Goal: Transaction & Acquisition: Purchase product/service

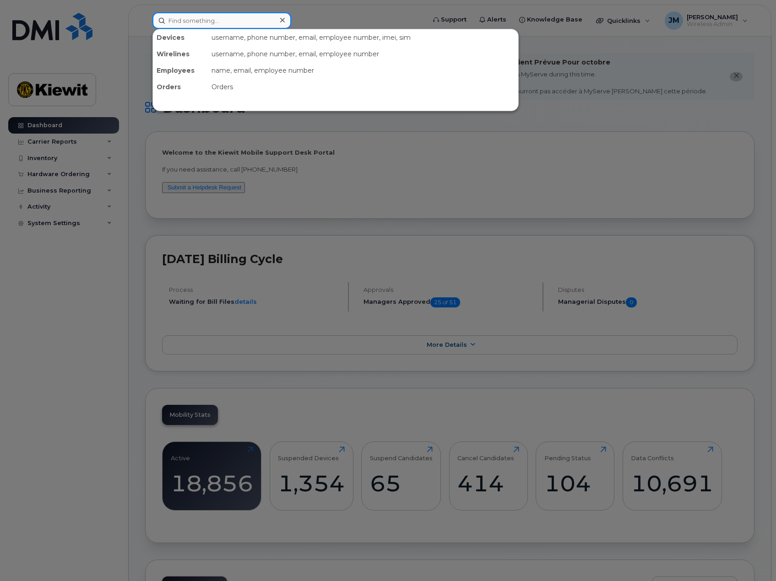
click at [241, 16] on input at bounding box center [221, 20] width 139 height 16
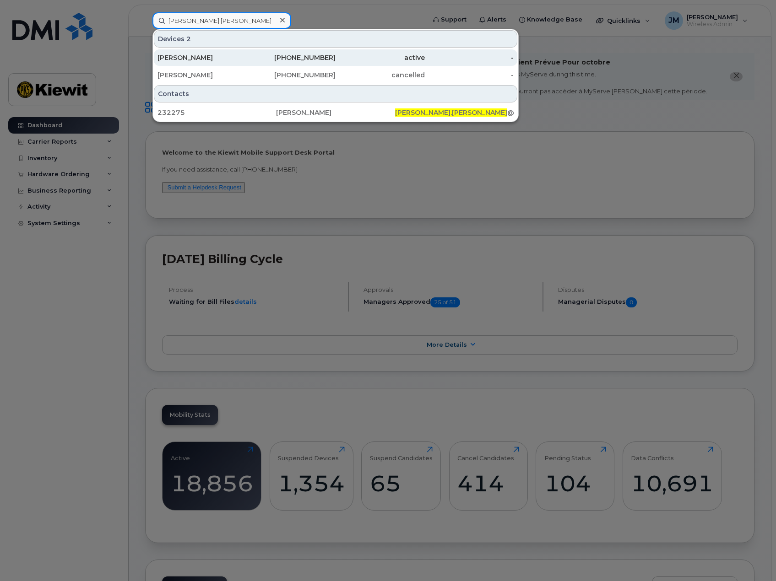
type input "bob.kula"
click at [220, 57] on div "[PERSON_NAME]" at bounding box center [201, 57] width 89 height 9
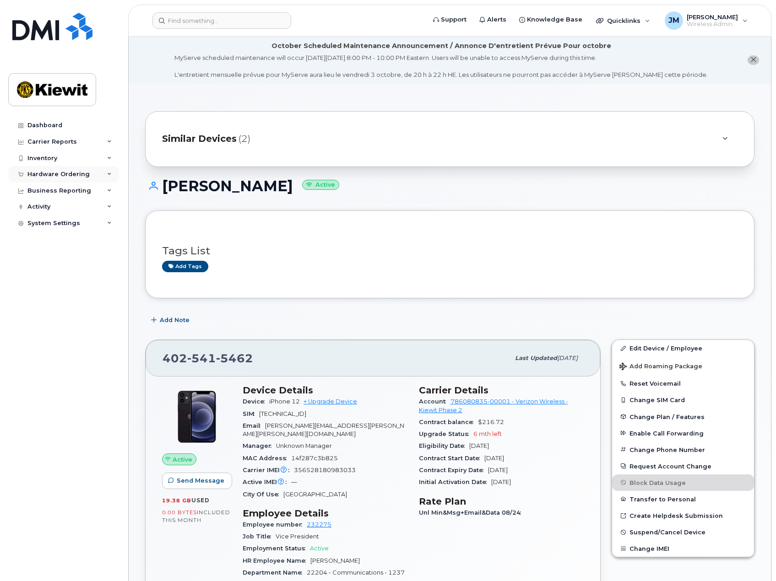
click at [56, 172] on div "Hardware Ordering" at bounding box center [58, 174] width 62 height 7
click at [54, 207] on link "Orders" at bounding box center [71, 208] width 95 height 17
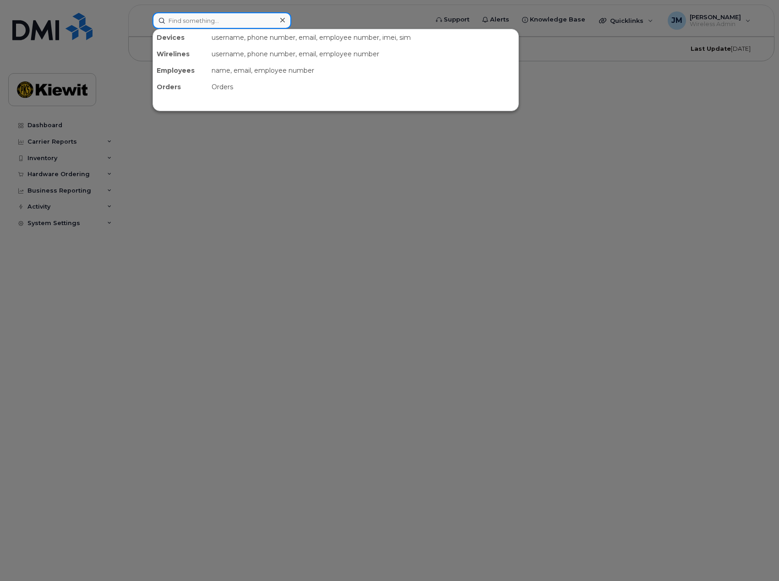
click at [214, 16] on input at bounding box center [221, 20] width 139 height 16
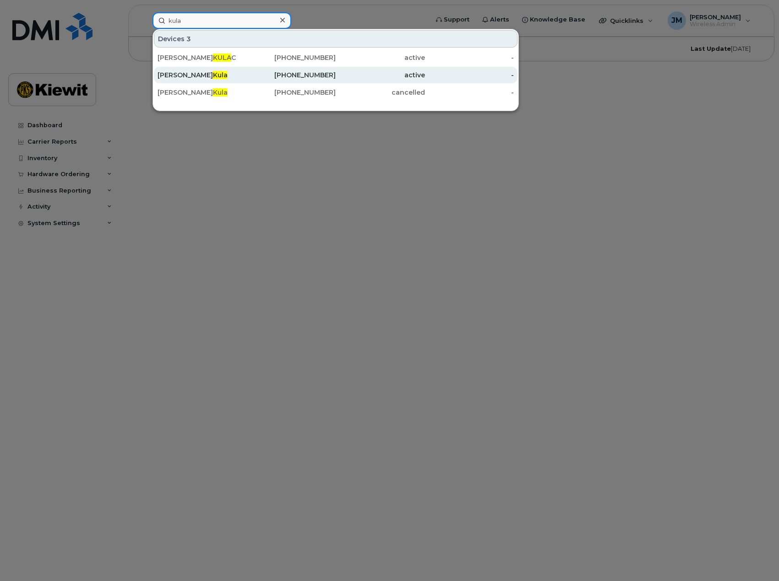
type input "kula"
click at [201, 76] on div "Bob Kula" at bounding box center [201, 75] width 89 height 9
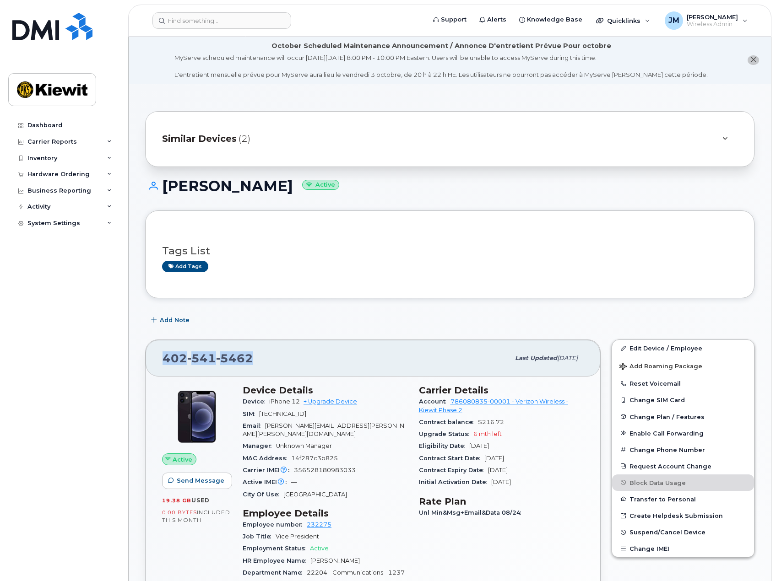
drag, startPoint x: 242, startPoint y: 362, endPoint x: 165, endPoint y: 360, distance: 76.5
click at [165, 360] on div "402 541 5462" at bounding box center [336, 358] width 347 height 19
copy span "402 541 5462"
click at [52, 172] on div "Hardware Ordering" at bounding box center [58, 174] width 62 height 7
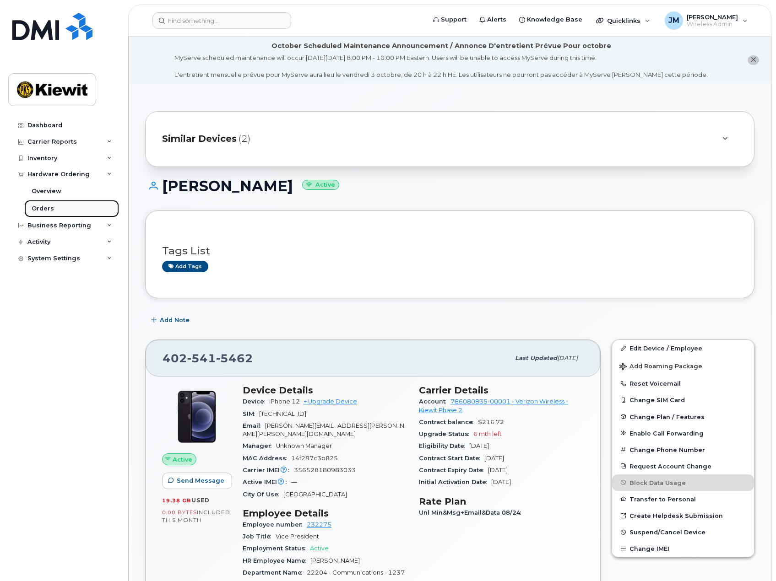
click at [46, 209] on div "Orders" at bounding box center [43, 209] width 22 height 8
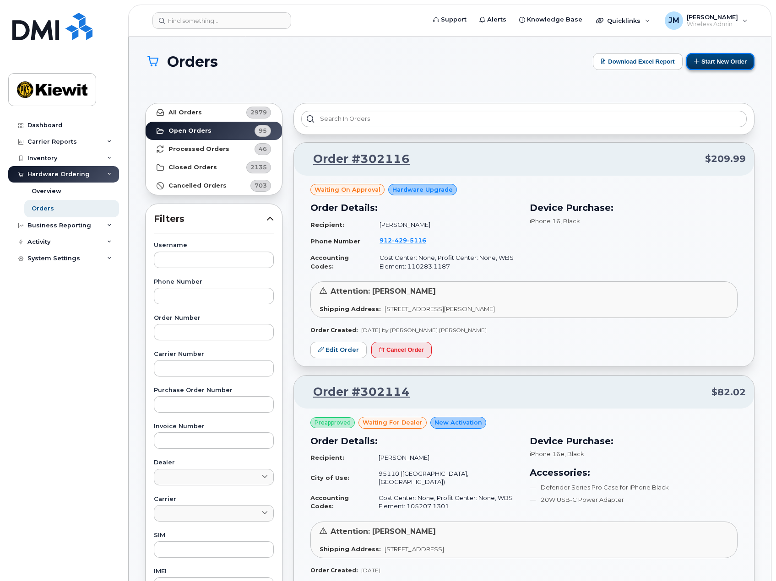
click at [729, 62] on button "Start New Order" at bounding box center [720, 61] width 68 height 17
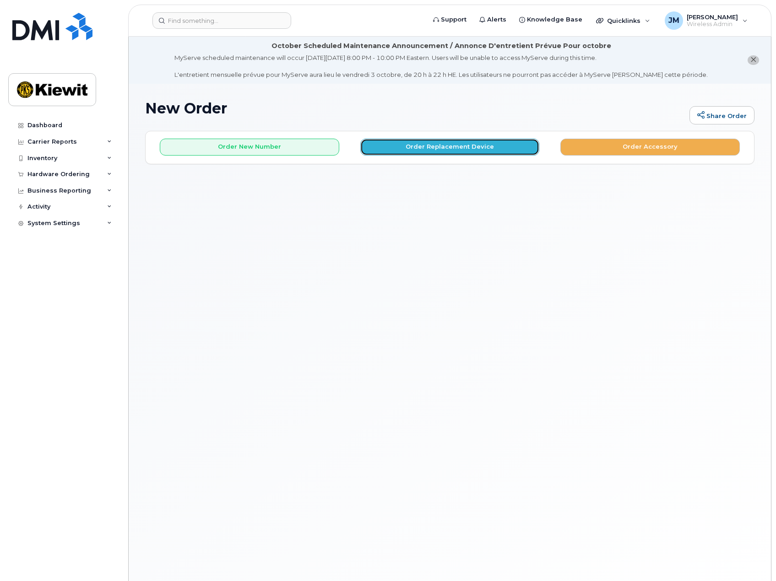
click at [422, 149] on button "Order Replacement Device" at bounding box center [449, 147] width 179 height 17
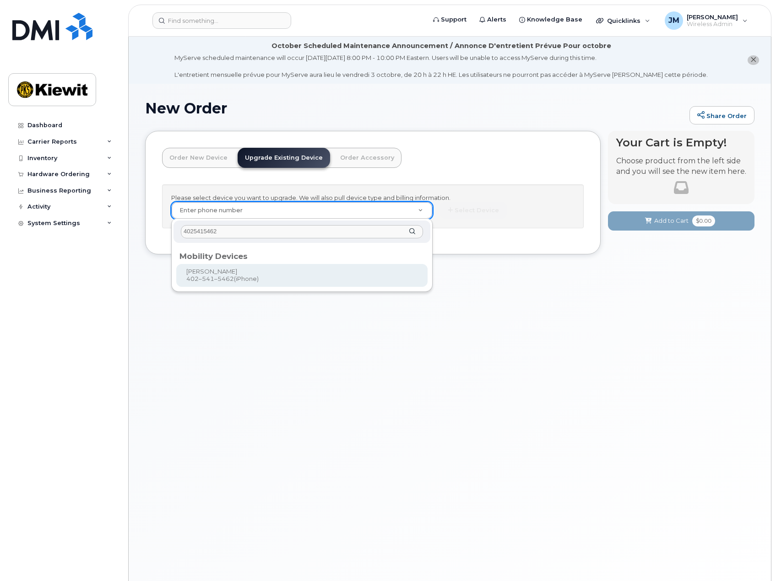
type input "4025415462"
type input "1167595"
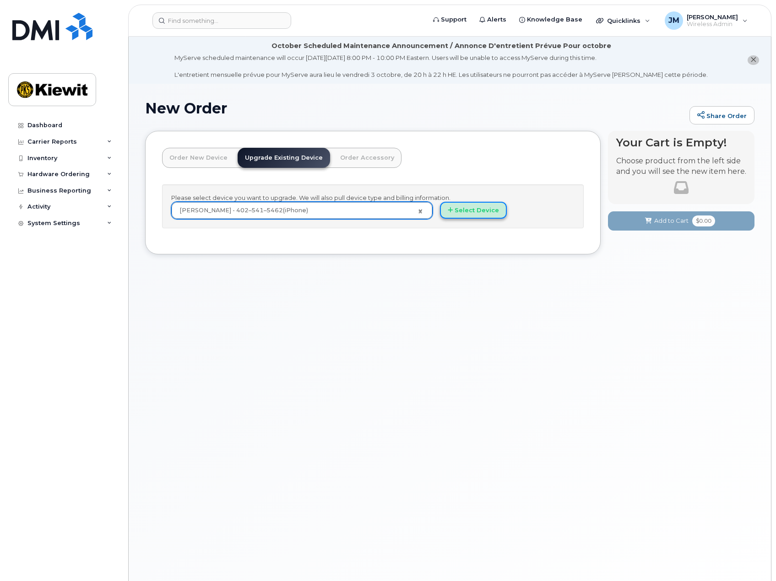
click at [481, 211] on button "Select Device" at bounding box center [473, 210] width 67 height 17
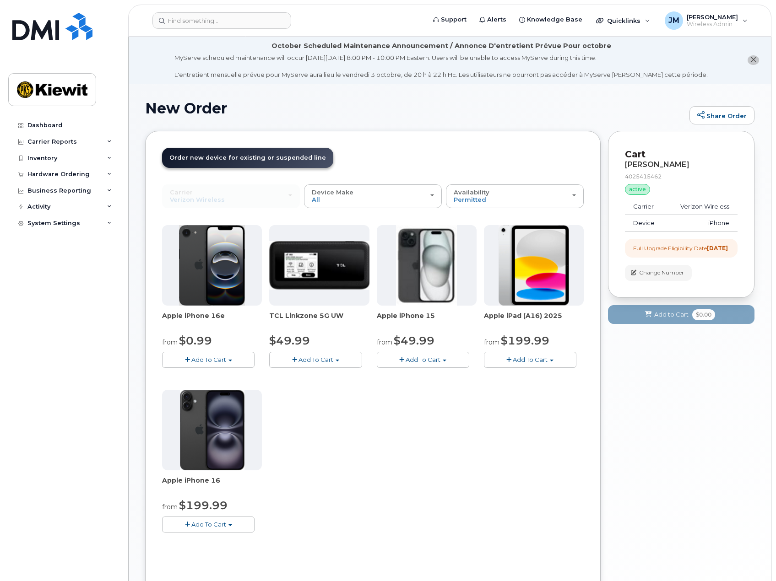
click at [216, 527] on span "Add To Cart" at bounding box center [208, 524] width 35 height 7
click at [272, 554] on link "$199.99 - 2 Year Upgrade (128GB)" at bounding box center [225, 553] width 123 height 11
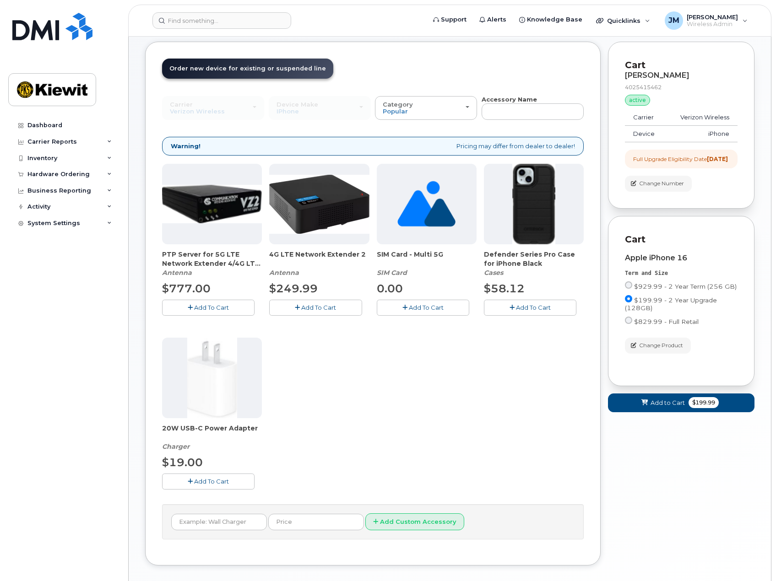
scroll to position [92, 0]
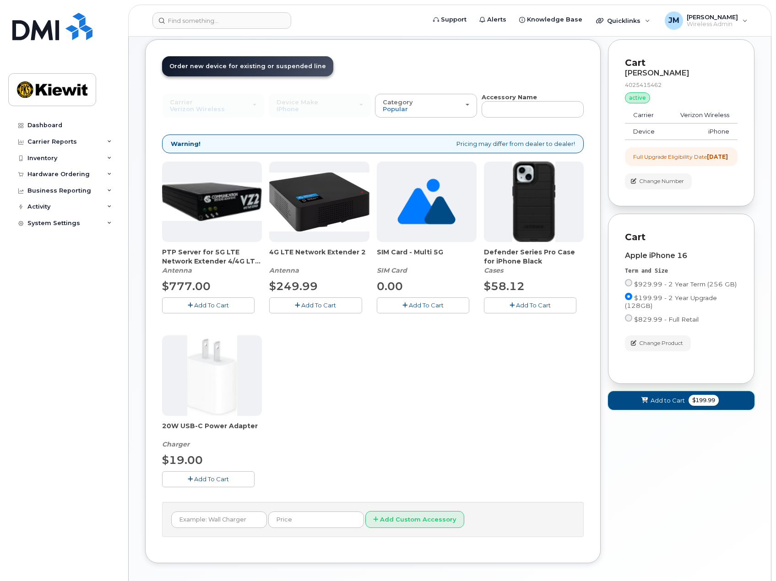
click at [681, 405] on span "Add to Cart" at bounding box center [668, 400] width 34 height 9
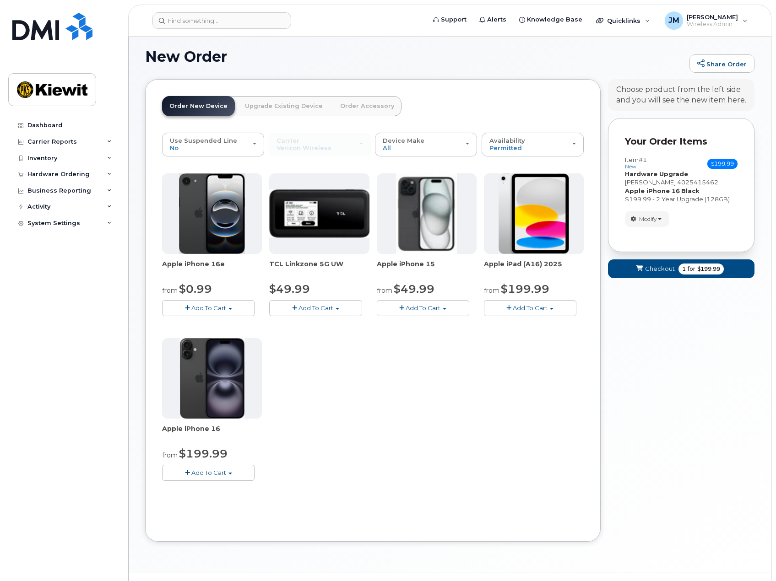
scroll to position [72, 0]
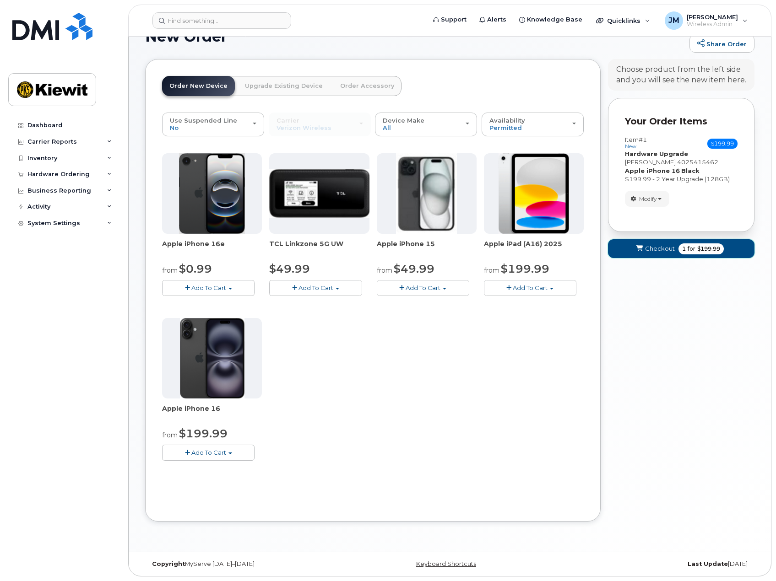
click at [686, 248] on span "for" at bounding box center [691, 249] width 11 height 8
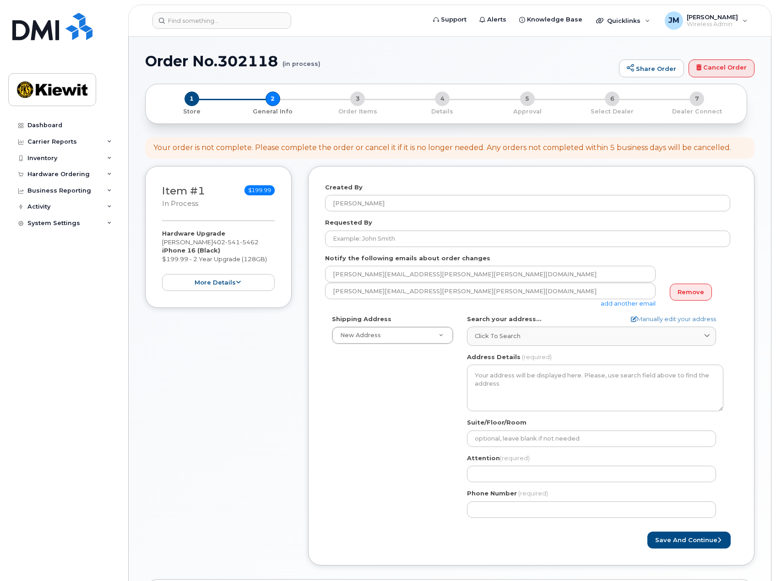
select select
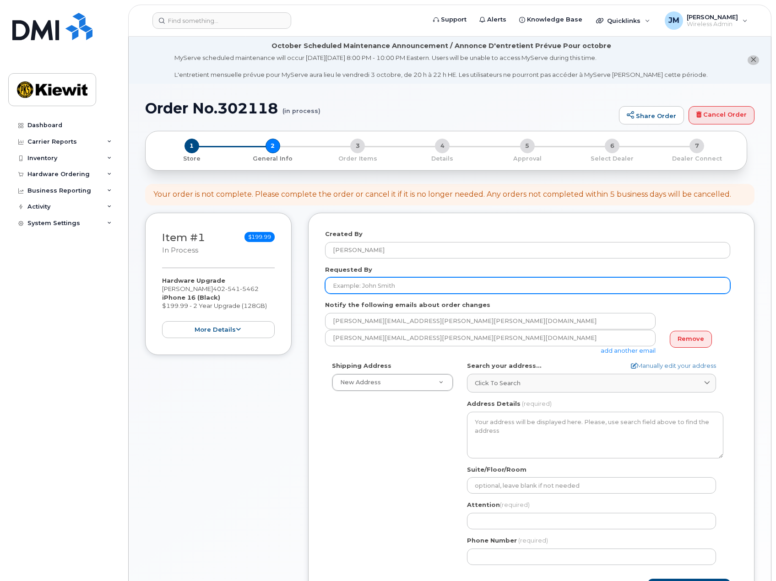
click at [368, 288] on input "Requested By" at bounding box center [527, 285] width 405 height 16
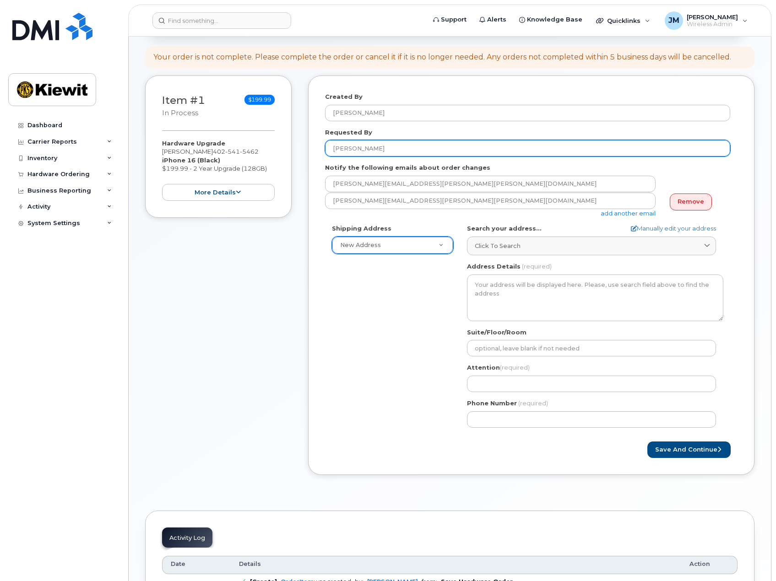
type input "[PERSON_NAME]"
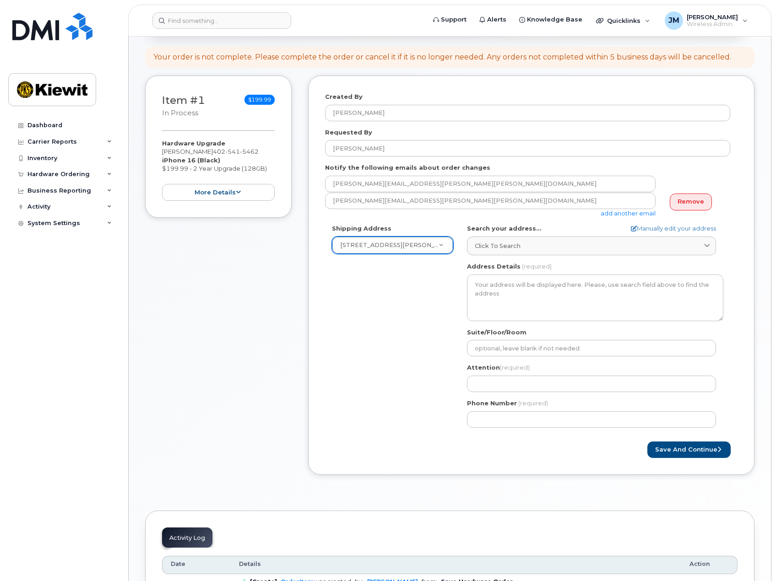
select select "[STREET_ADDRESS][PERSON_NAME]"
type textarea "[STREET_ADDRESS][PERSON_NAME]"
type input "[PERSON_NAME]"
type input "4029795640"
drag, startPoint x: 527, startPoint y: 380, endPoint x: 364, endPoint y: 380, distance: 162.1
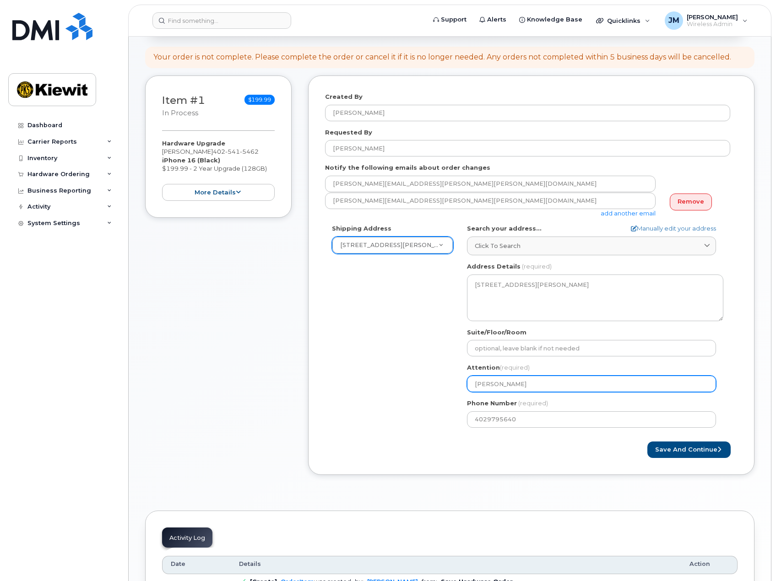
click at [364, 381] on div "Shipping Address 1550 Mike Fahey St New Address 3705 Evergreen Ridge Rd 3709 Do…" at bounding box center [527, 329] width 405 height 210
select select
type input "B"
select select
type input "Bo"
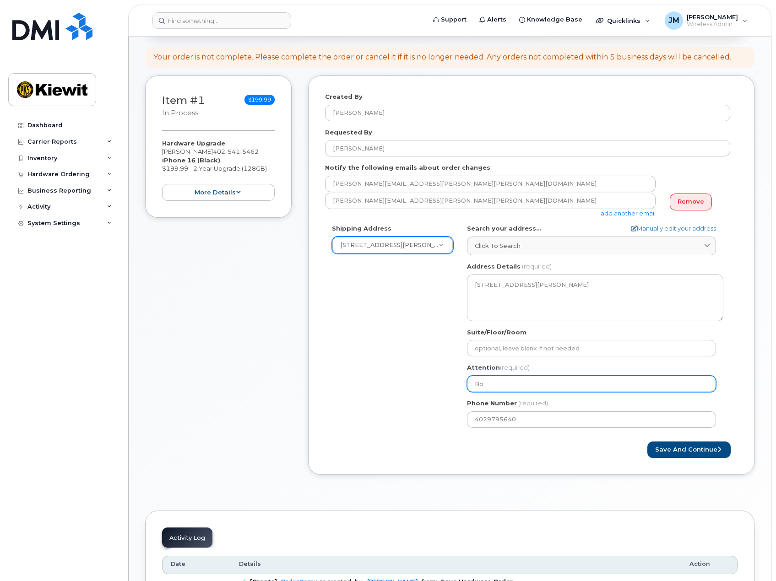
select select
type input "[PERSON_NAME]"
select select
type input "Bob K"
select select
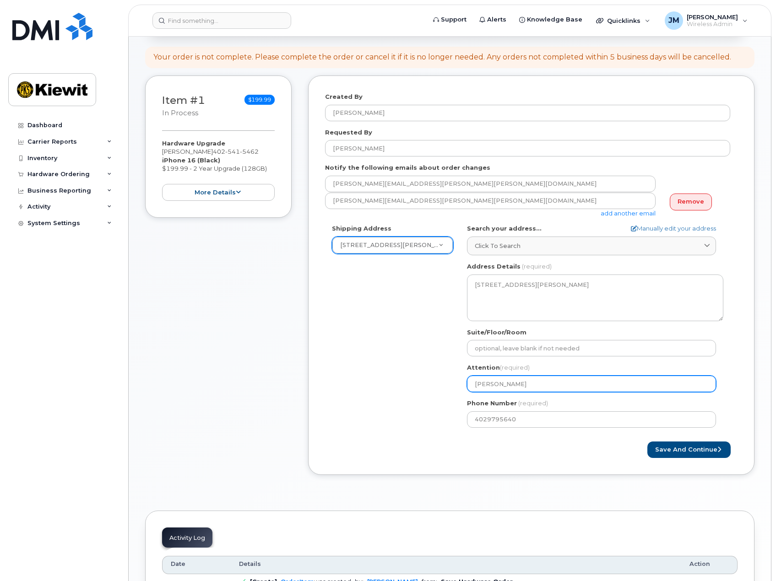
type input "Bob Ku"
select select
type input "Bob Kul"
select select
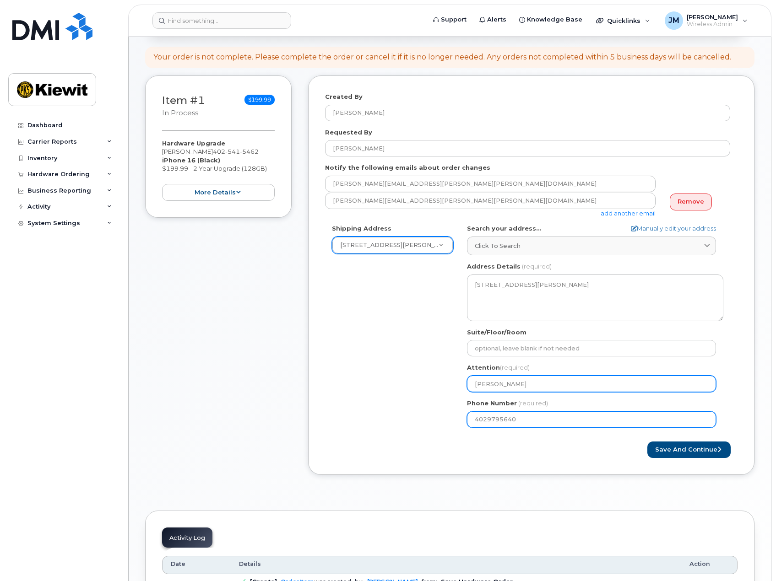
type input "[PERSON_NAME]"
drag, startPoint x: 530, startPoint y: 418, endPoint x: 417, endPoint y: 420, distance: 112.7
click at [417, 420] on div "Shipping Address 1550 Mike Fahey St New Address 3705 Evergreen Ridge Rd 3709 Do…" at bounding box center [527, 329] width 405 height 210
paste input "5415462"
select select
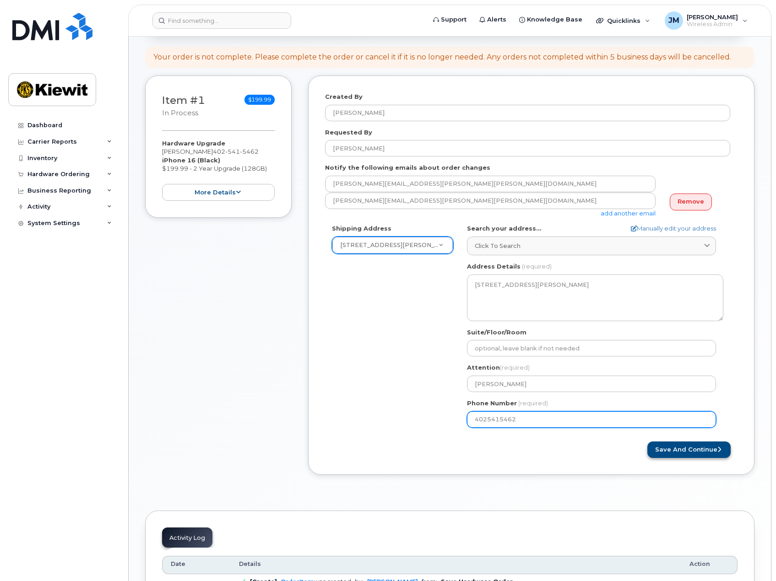
type input "4025415462"
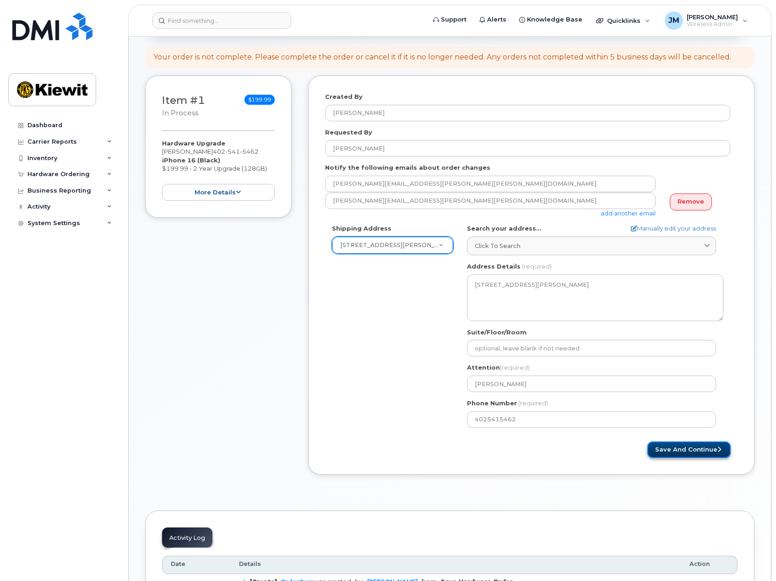
click at [681, 450] on button "Save and Continue" at bounding box center [688, 450] width 83 height 17
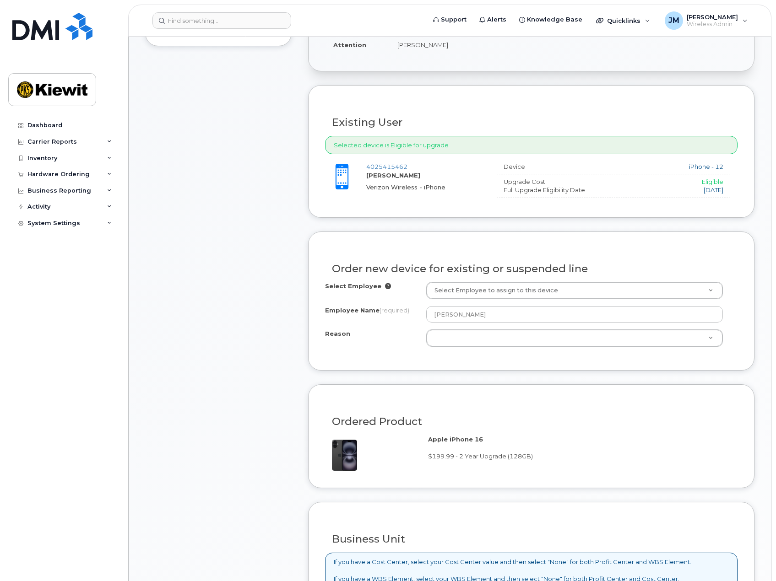
scroll to position [320, 0]
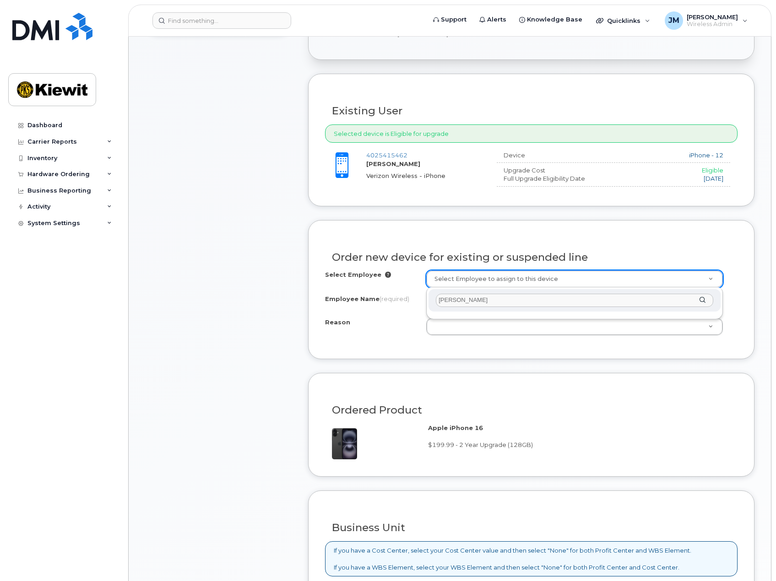
drag, startPoint x: 499, startPoint y: 299, endPoint x: 388, endPoint y: 308, distance: 110.7
click at [388, 307] on body "Support Alerts Knowledge Base Quicklinks Suspend / Cancel Device Change SIM Car…" at bounding box center [388, 459] width 776 height 1558
type input "[PERSON_NAME].[PERSON_NAME]"
drag, startPoint x: 525, startPoint y: 298, endPoint x: 320, endPoint y: 304, distance: 204.8
click at [320, 305] on body "Support Alerts Knowledge Base Quicklinks Suspend / Cancel Device Change SIM Car…" at bounding box center [388, 459] width 776 height 1558
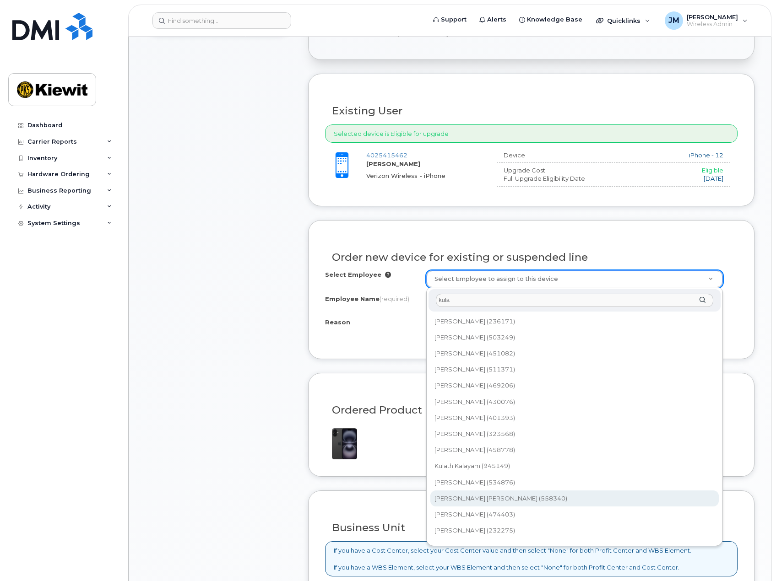
scroll to position [8, 0]
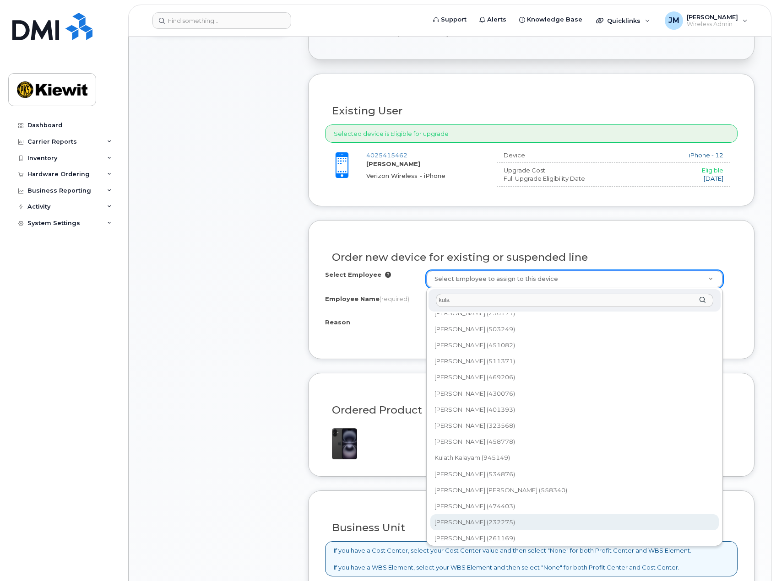
type input "kula"
type input "2146626"
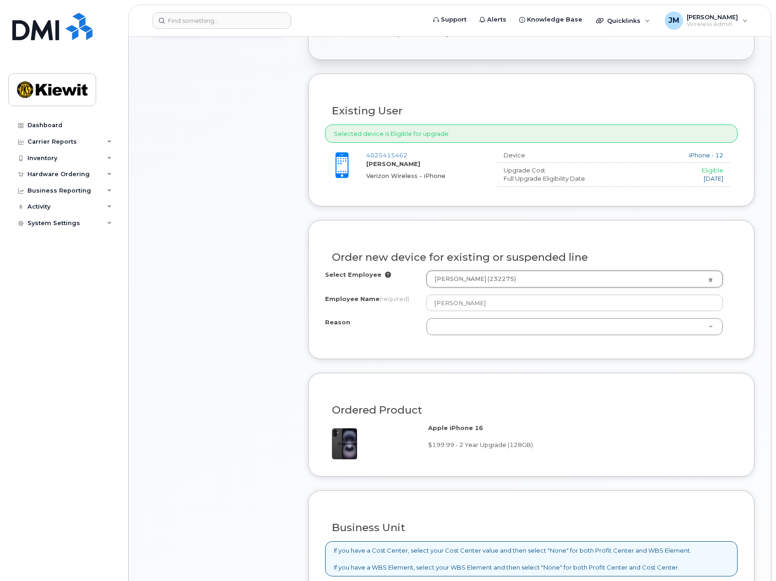
type input "[PERSON_NAME]"
select select
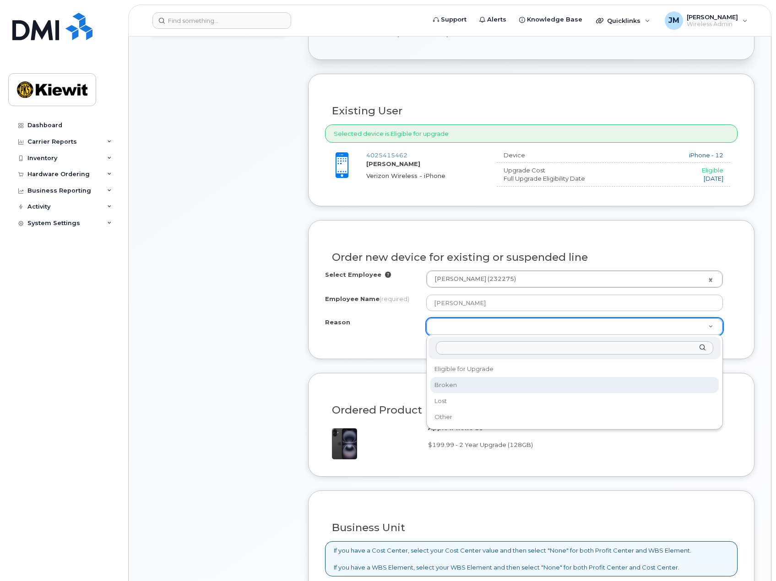
select select "broken"
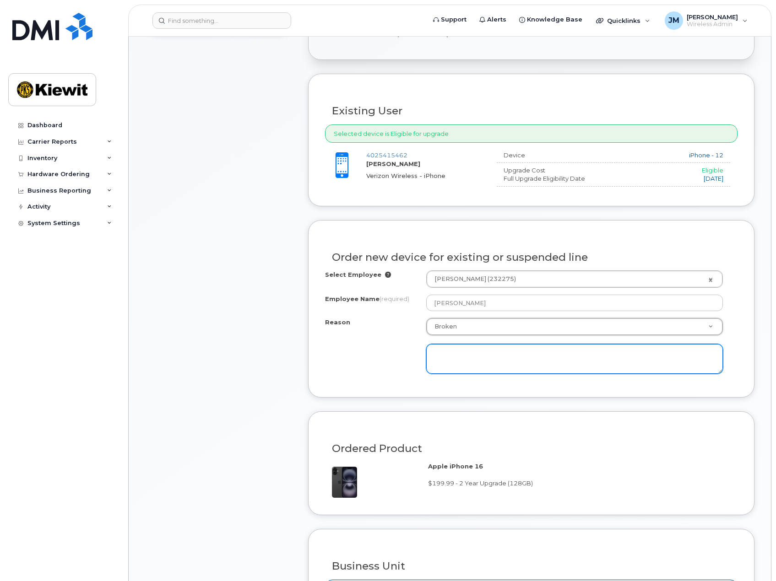
click at [453, 358] on textarea at bounding box center [574, 359] width 297 height 30
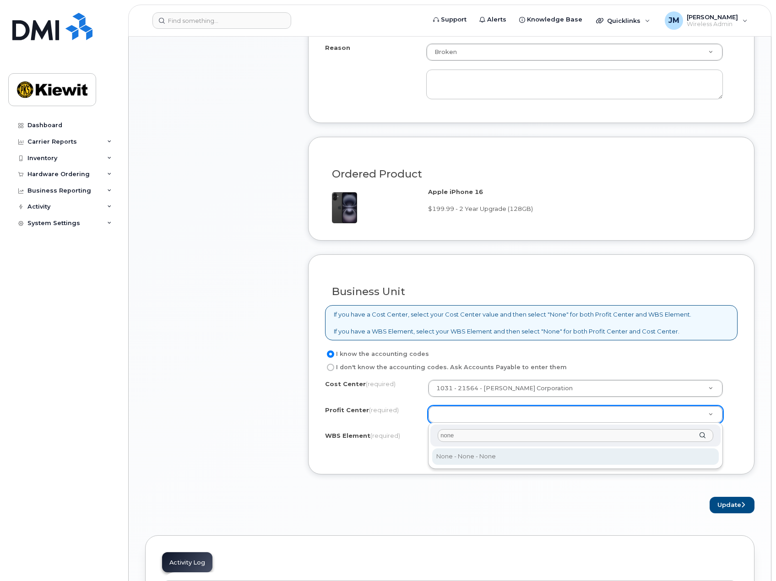
type input "none"
select select "None"
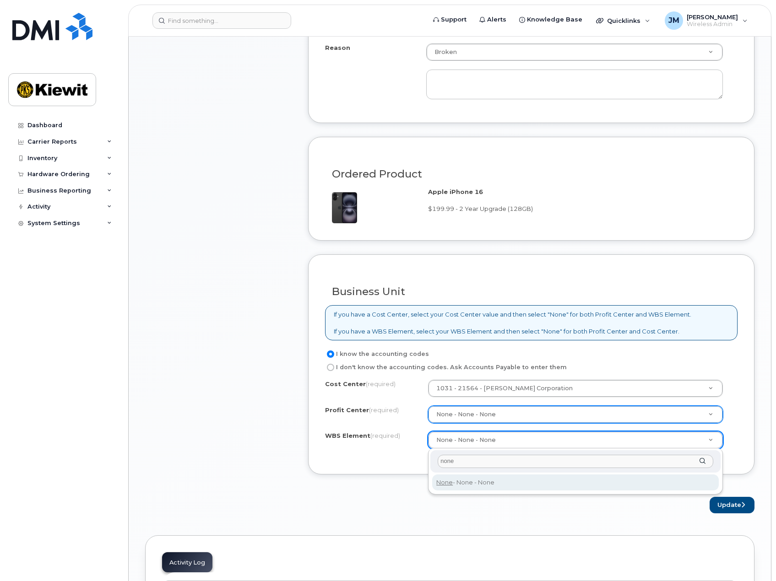
type input "none"
type input "None"
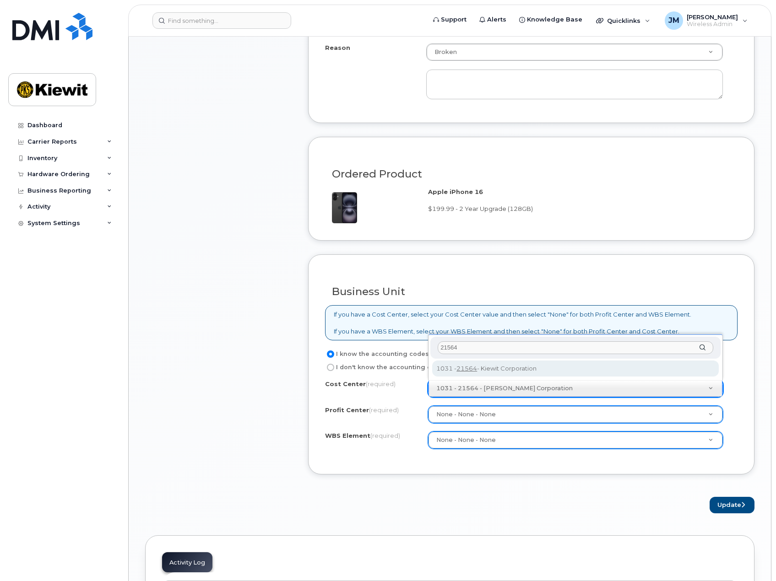
type input "21564"
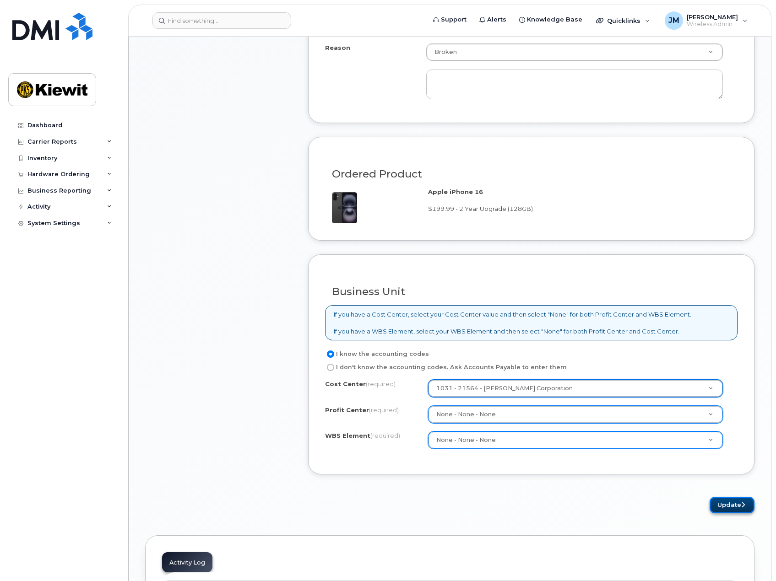
click at [732, 503] on button "Update" at bounding box center [732, 505] width 45 height 17
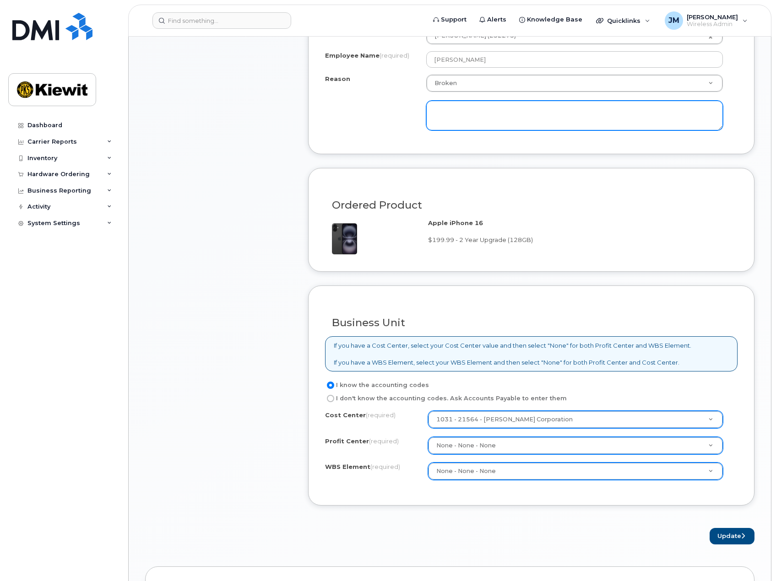
scroll to position [504, 0]
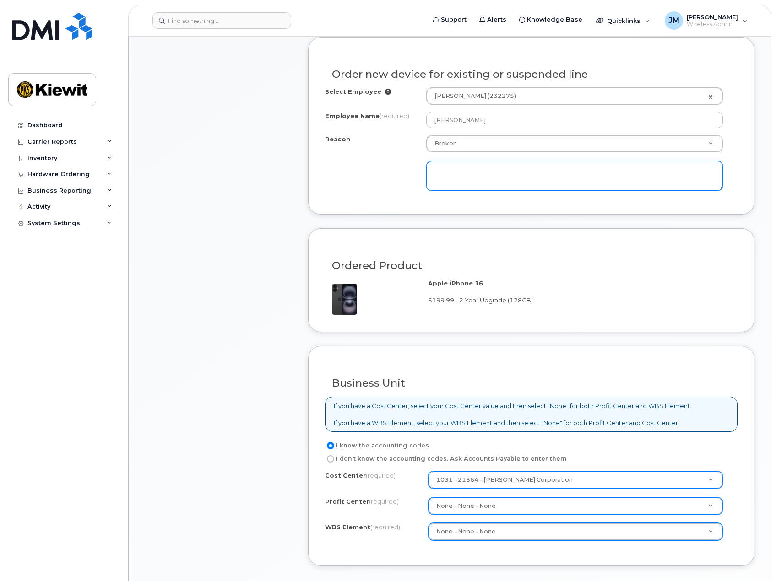
click at [471, 173] on textarea at bounding box center [574, 176] width 297 height 30
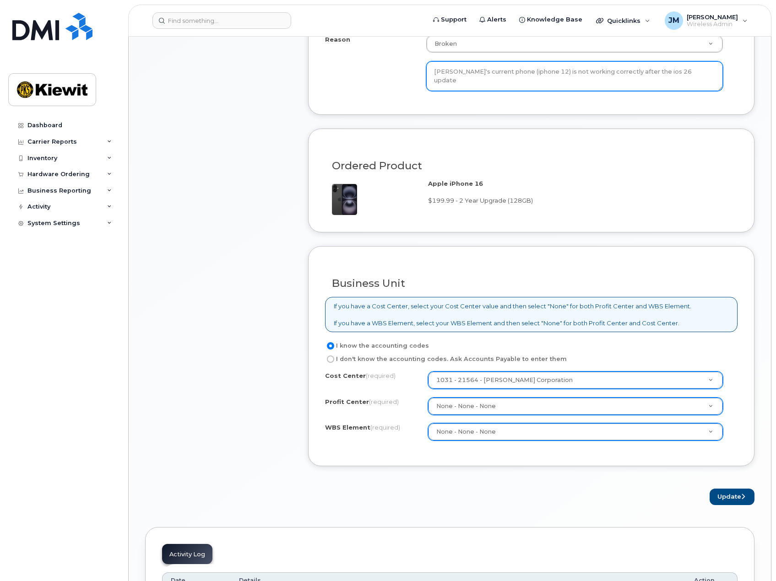
scroll to position [870, 0]
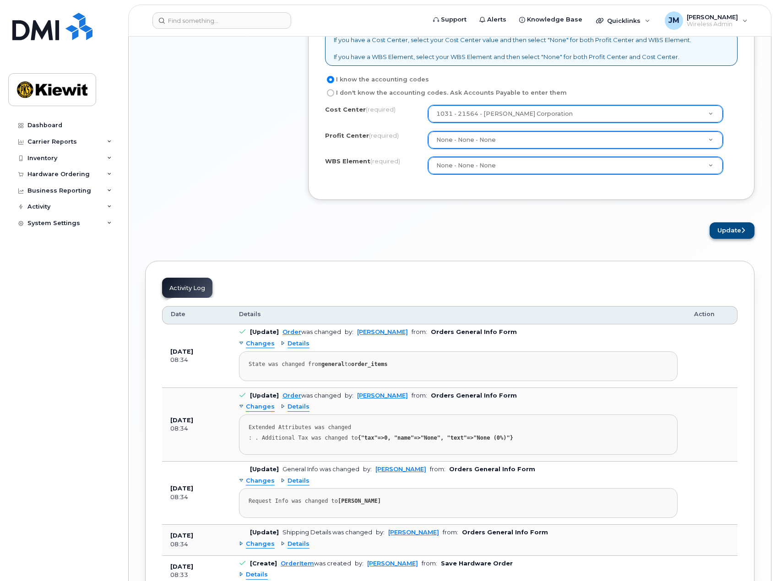
type textarea "Bob's current phone (iphone 12) is not working correctly after the ios 26 update"
click at [733, 230] on button "Update" at bounding box center [732, 231] width 45 height 17
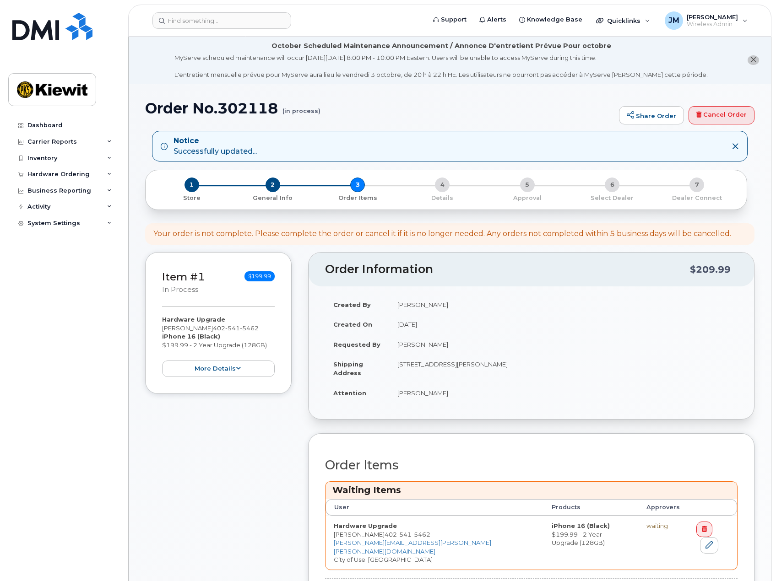
scroll to position [275, 0]
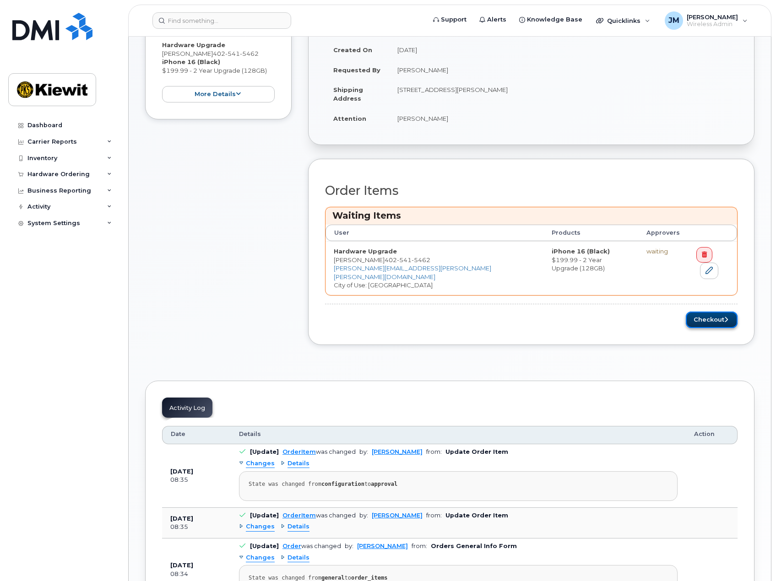
click at [720, 312] on button "Checkout" at bounding box center [712, 320] width 52 height 17
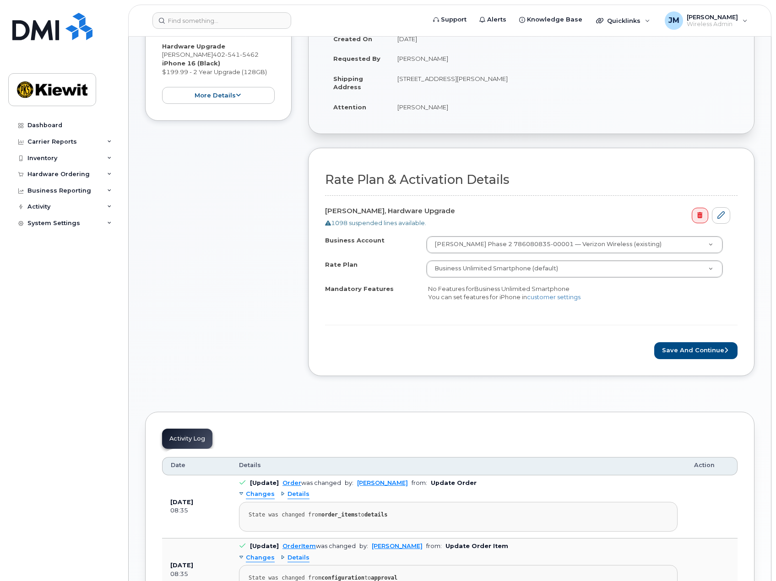
scroll to position [320, 0]
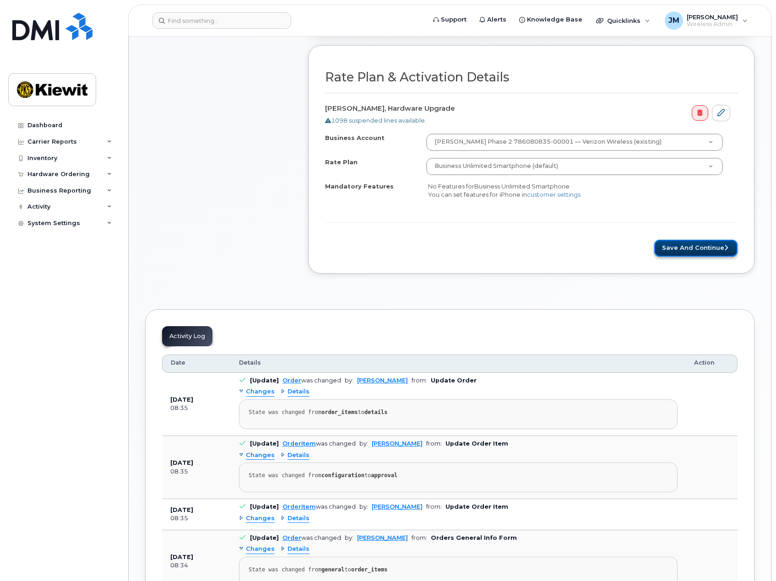
click at [725, 251] on button "Save and Continue" at bounding box center [695, 248] width 83 height 17
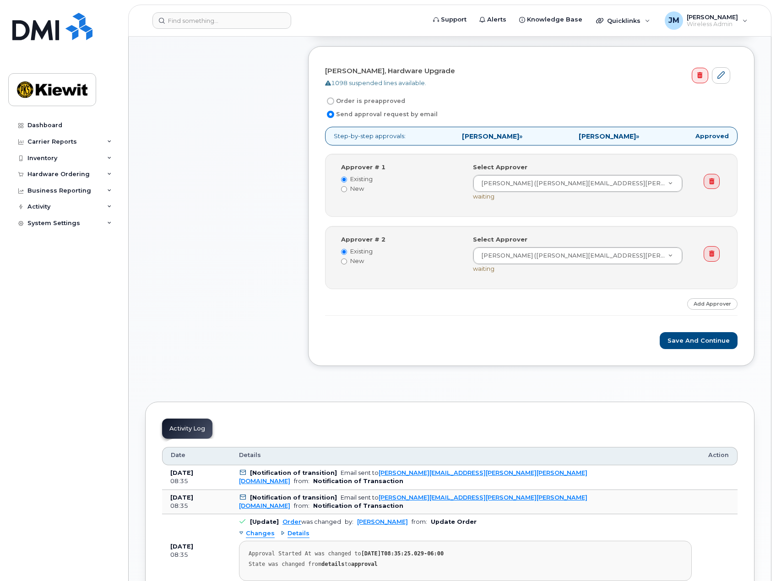
scroll to position [320, 0]
click at [717, 249] on link at bounding box center [712, 253] width 16 height 16
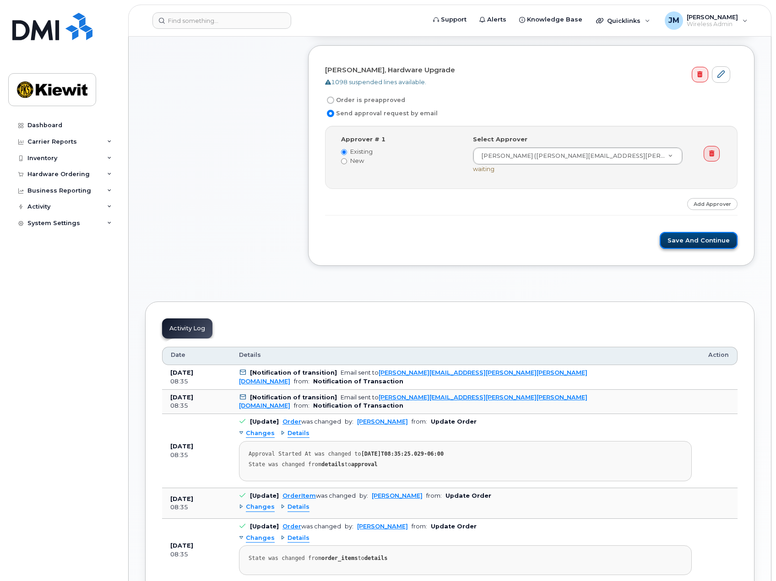
click at [720, 243] on button "Save and Continue" at bounding box center [699, 240] width 78 height 17
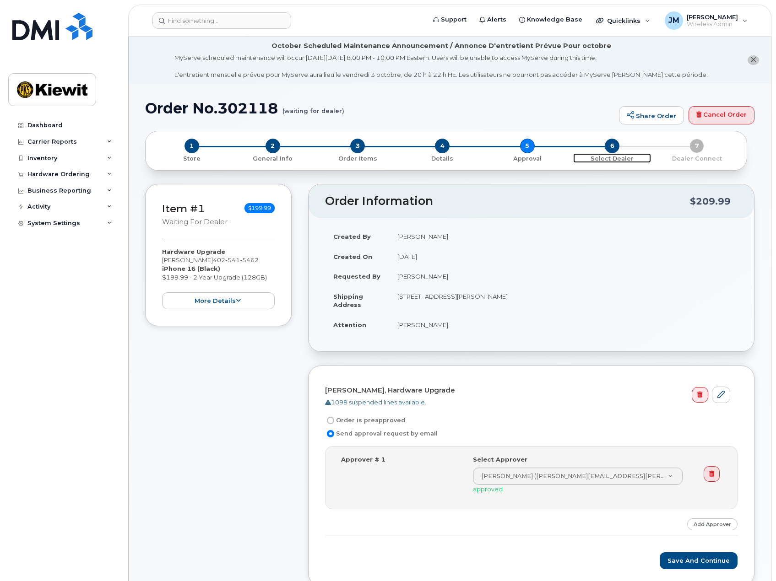
click at [613, 145] on span "6" at bounding box center [612, 146] width 15 height 15
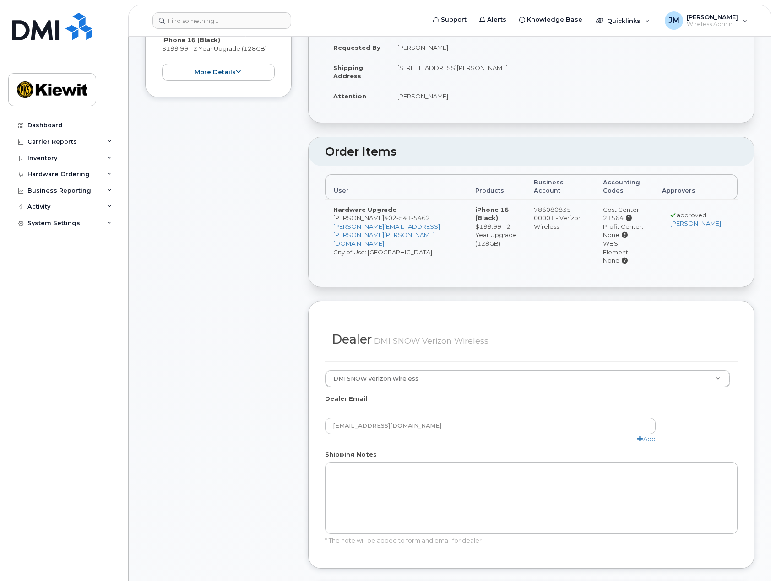
scroll to position [366, 0]
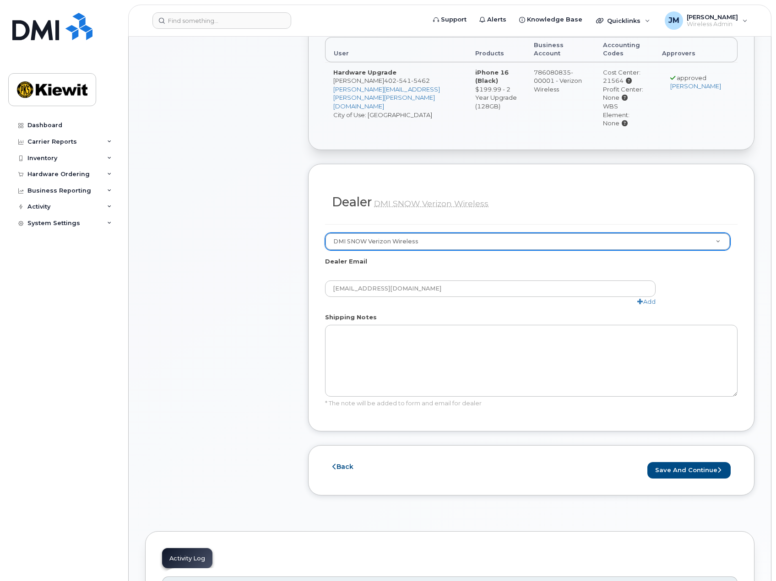
drag, startPoint x: 446, startPoint y: 229, endPoint x: 411, endPoint y: 229, distance: 35.3
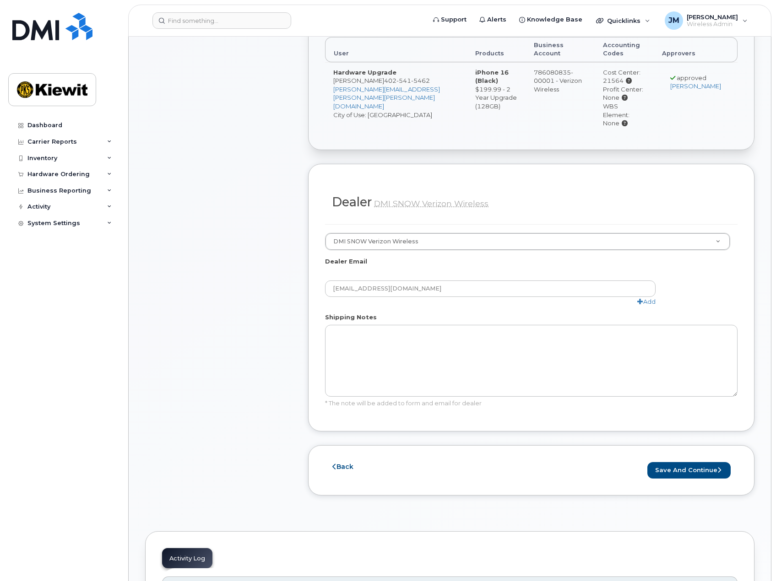
click at [259, 234] on div "Item #1 waiting for dealer $199.99 Hardware Upgrade Robert Kula 402 541 5462 iP…" at bounding box center [218, 164] width 147 height 692
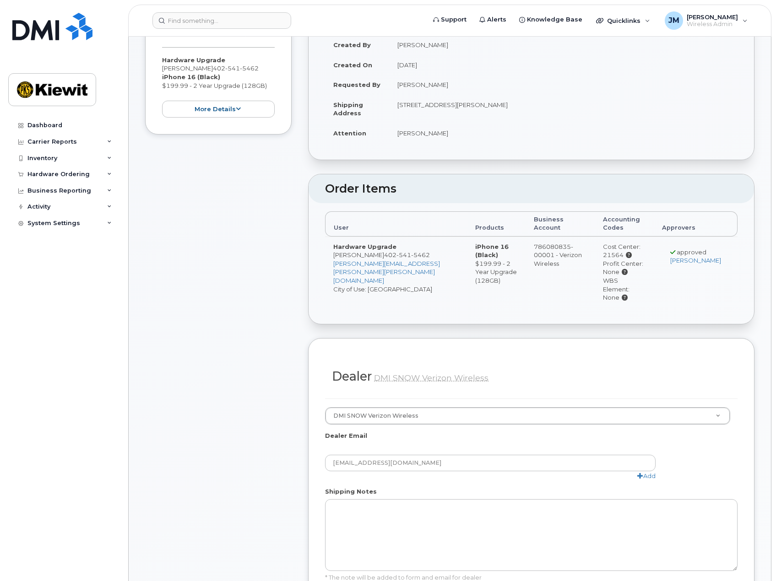
scroll to position [0, 0]
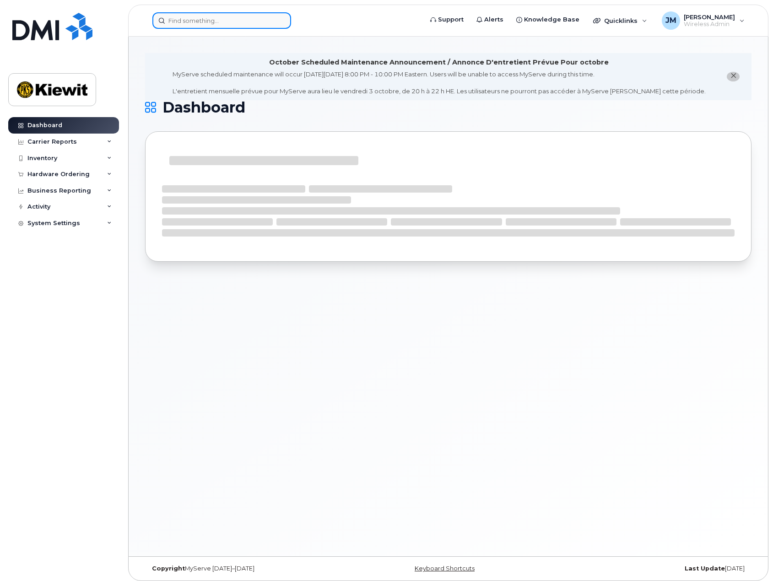
click at [190, 28] on input at bounding box center [221, 20] width 139 height 16
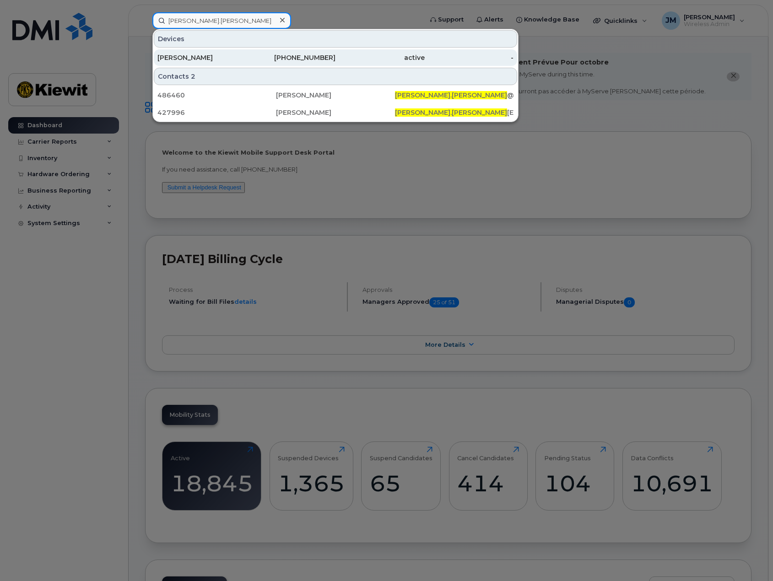
type input "amanda.jones"
click at [218, 58] on div "[PERSON_NAME]" at bounding box center [201, 57] width 89 height 9
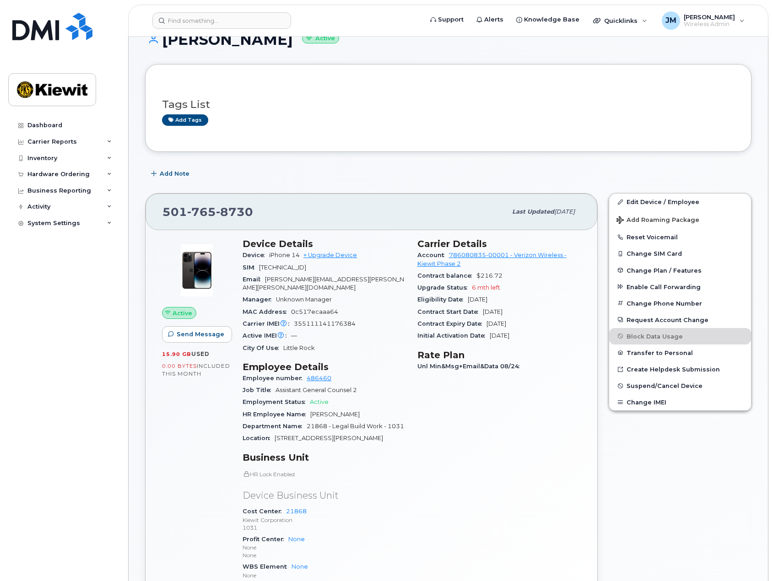
scroll to position [92, 0]
